Goal: Task Accomplishment & Management: Use online tool/utility

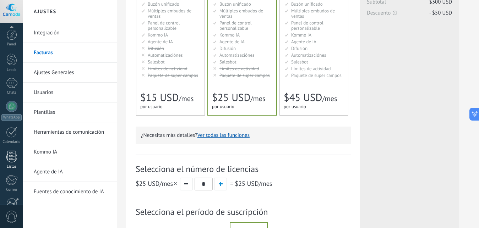
scroll to position [67, 0]
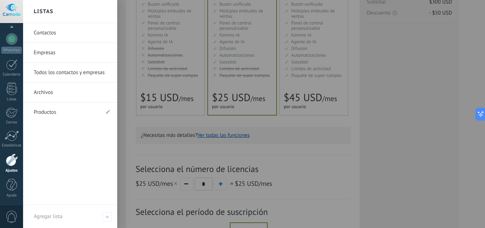
click at [10, 153] on div "Panel Leads Chats WhatsApp Clientes" at bounding box center [11, 83] width 23 height 243
click at [11, 160] on div at bounding box center [12, 160] width 12 height 13
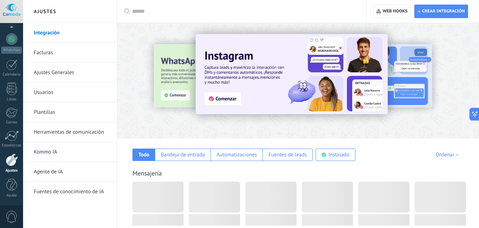
scroll to position [67, 0]
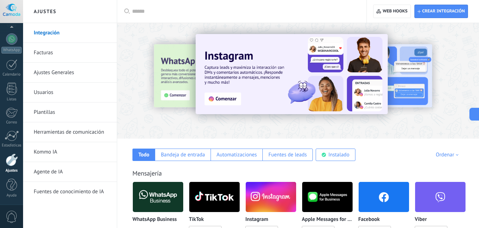
click at [57, 35] on link "Integración" at bounding box center [72, 33] width 76 height 20
click at [53, 35] on link "Integración" at bounding box center [72, 33] width 76 height 20
click at [53, 34] on link "Integración" at bounding box center [72, 33] width 76 height 20
click at [49, 31] on link "Integración" at bounding box center [72, 33] width 76 height 20
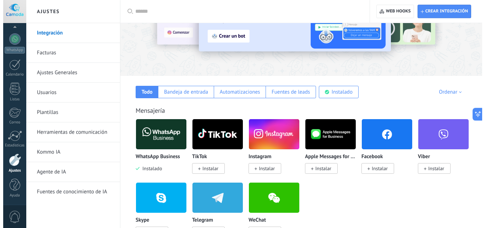
scroll to position [72, 0]
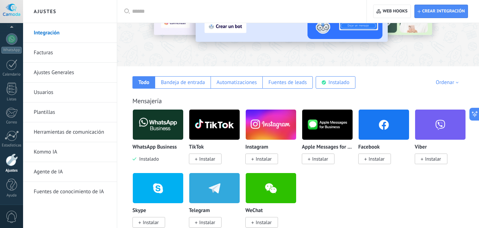
click at [162, 125] on img at bounding box center [158, 125] width 50 height 34
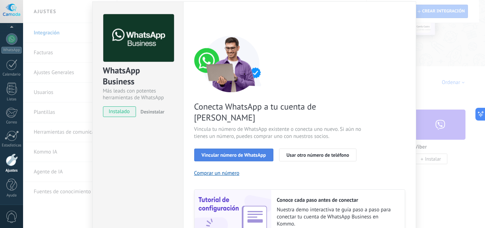
scroll to position [6, 0]
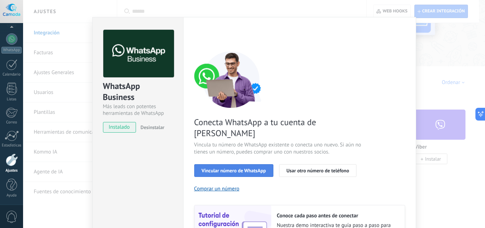
click at [221, 168] on span "Vincular número de WhatsApp" at bounding box center [234, 170] width 64 height 5
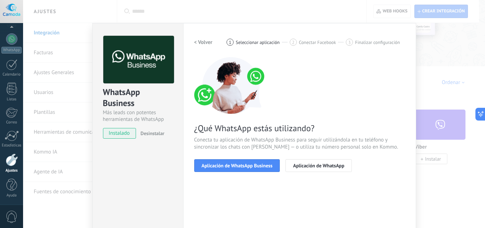
scroll to position [40, 0]
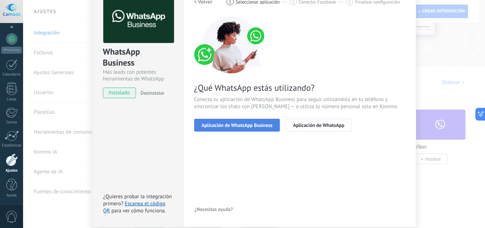
click at [234, 127] on span "Aplicación de WhatsApp Business" at bounding box center [237, 125] width 71 height 5
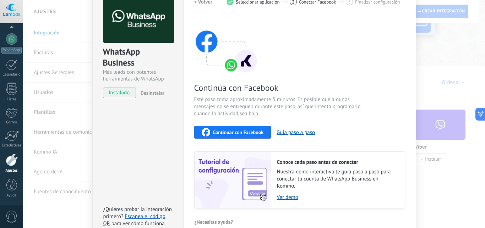
click at [236, 131] on span "Continuar con Facebook" at bounding box center [238, 132] width 51 height 5
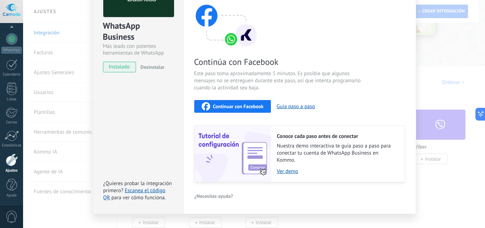
scroll to position [79, 0]
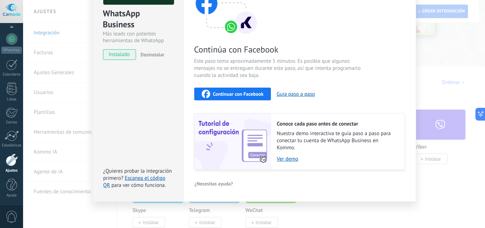
click at [233, 93] on span "Continuar con Facebook" at bounding box center [238, 94] width 51 height 5
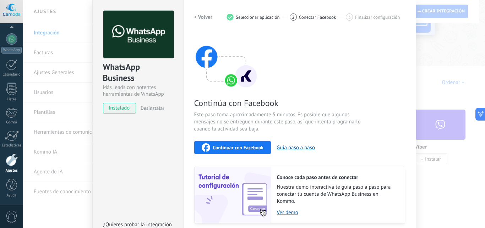
scroll to position [0, 0]
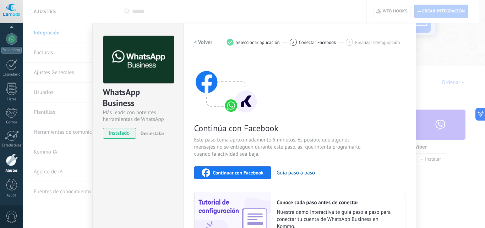
click at [224, 170] on span "Continuar con Facebook" at bounding box center [238, 172] width 51 height 5
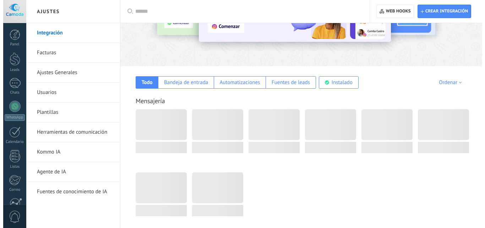
scroll to position [72, 0]
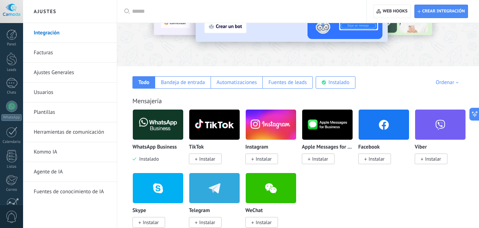
click at [155, 125] on img at bounding box center [158, 125] width 50 height 34
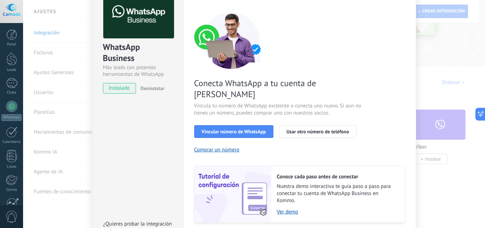
scroll to position [87, 0]
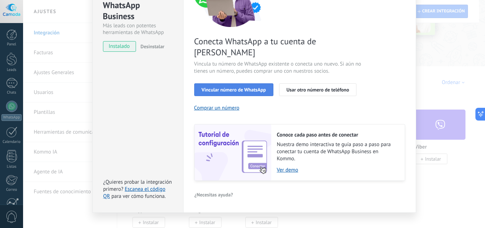
click at [233, 87] on span "Vincular número de WhatsApp" at bounding box center [234, 89] width 64 height 5
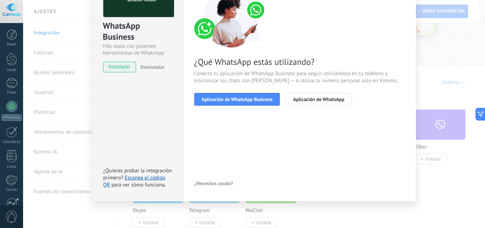
scroll to position [66, 0]
click at [241, 97] on span "Aplicación de WhatsApp Business" at bounding box center [237, 99] width 71 height 5
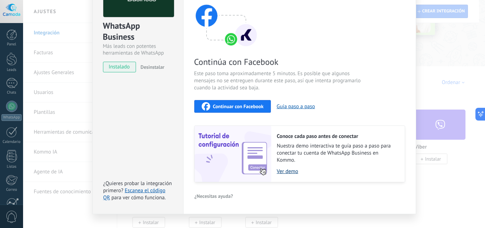
scroll to position [79, 0]
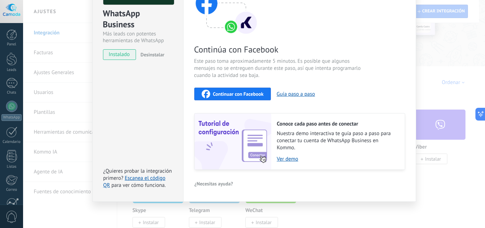
click at [241, 92] on span "Continuar con Facebook" at bounding box center [238, 94] width 51 height 5
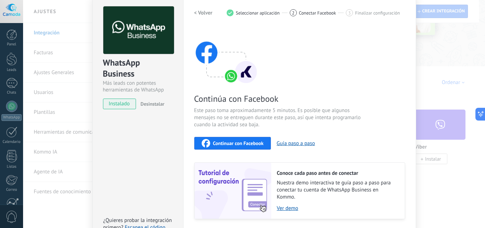
scroll to position [0, 0]
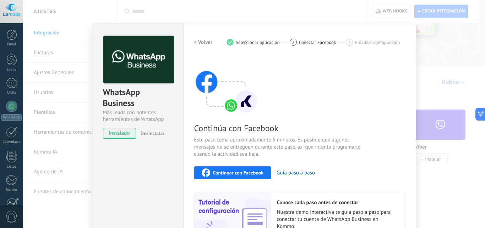
click at [242, 171] on span "Continuar con Facebook" at bounding box center [238, 172] width 51 height 5
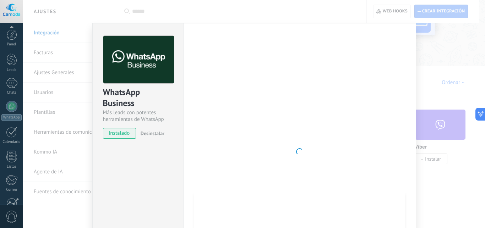
scroll to position [67, 0]
